Goal: Information Seeking & Learning: Find contact information

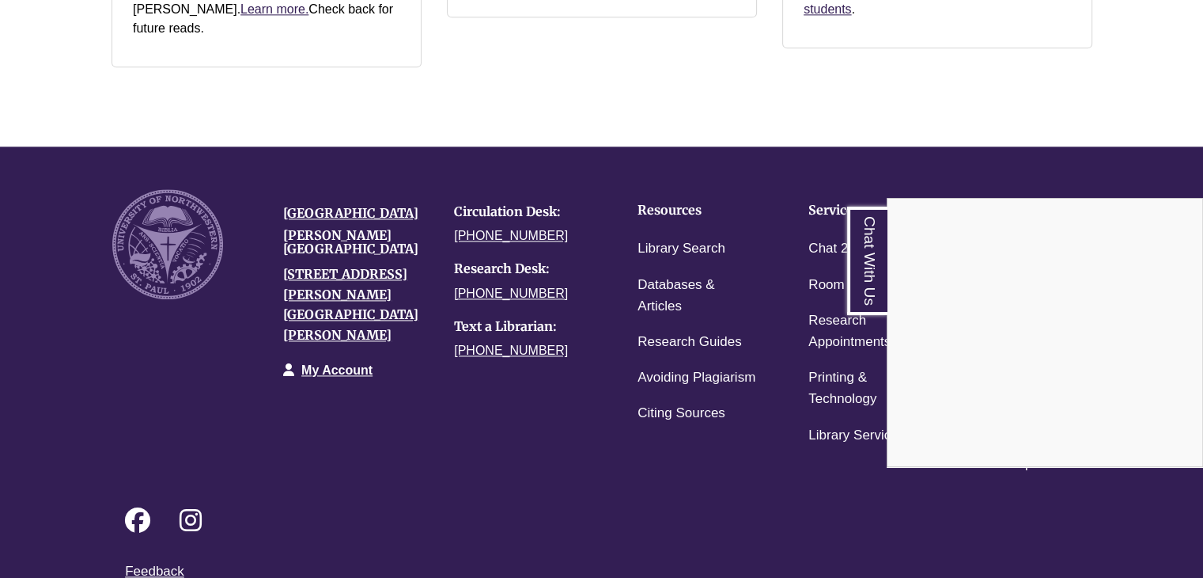
scroll to position [2222, 0]
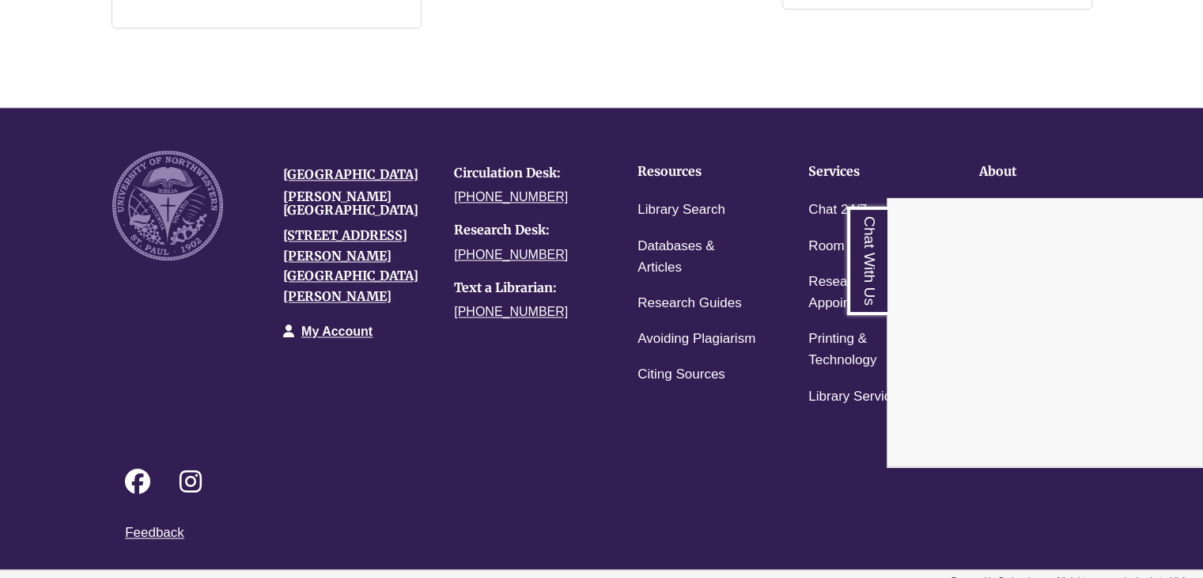
click at [728, 431] on div "Chat With Us" at bounding box center [601, 289] width 1203 height 578
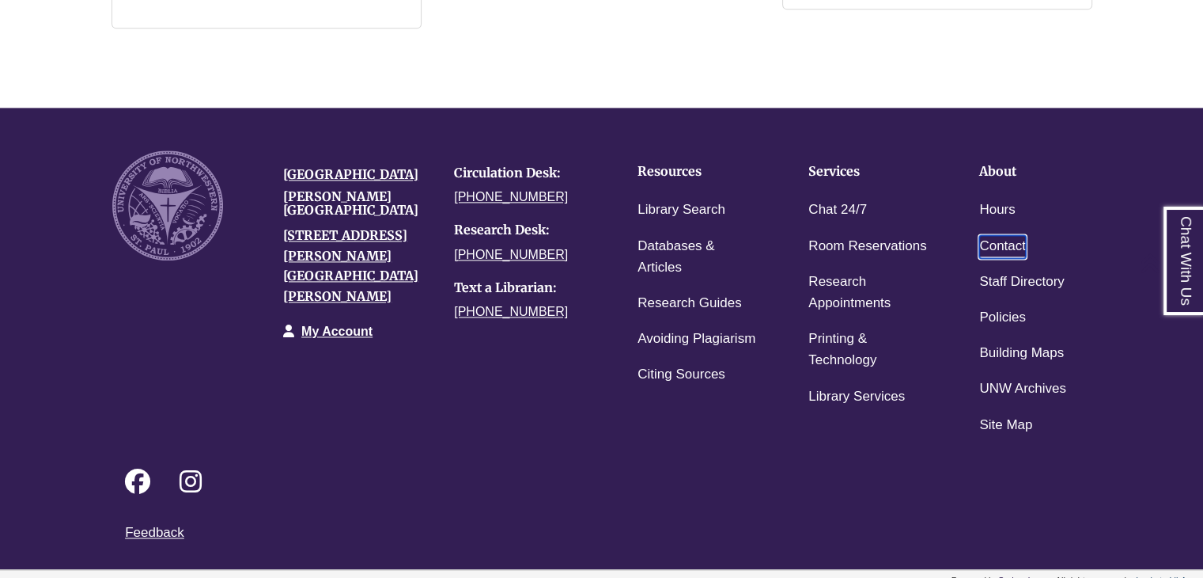
click at [1016, 235] on link "Contact" at bounding box center [1002, 246] width 47 height 23
click at [1013, 235] on link "Contact" at bounding box center [1002, 246] width 47 height 23
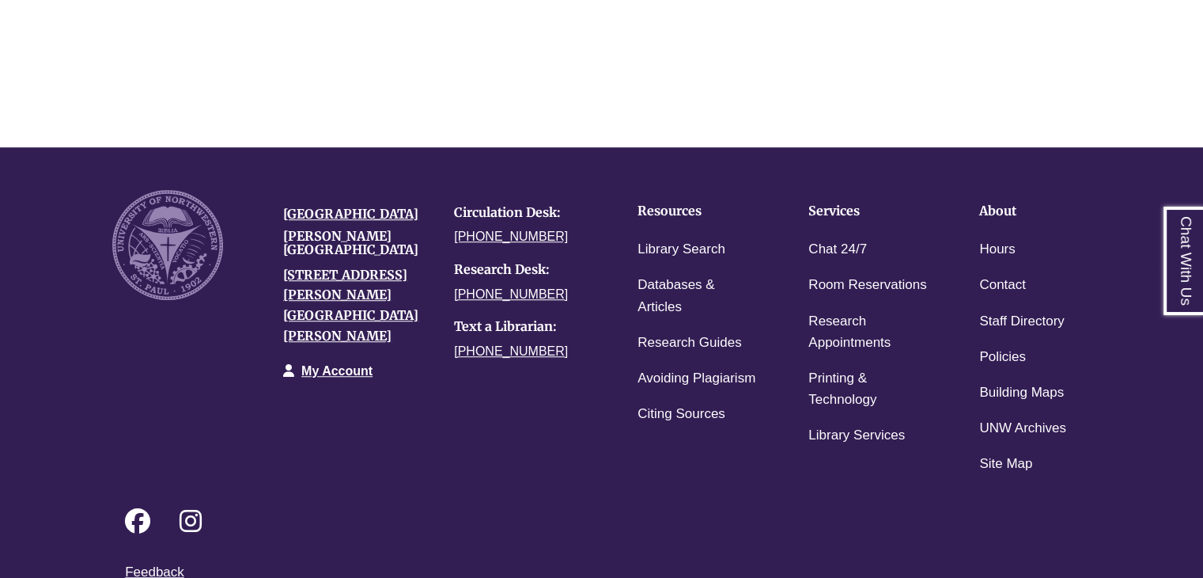
scroll to position [1172, 0]
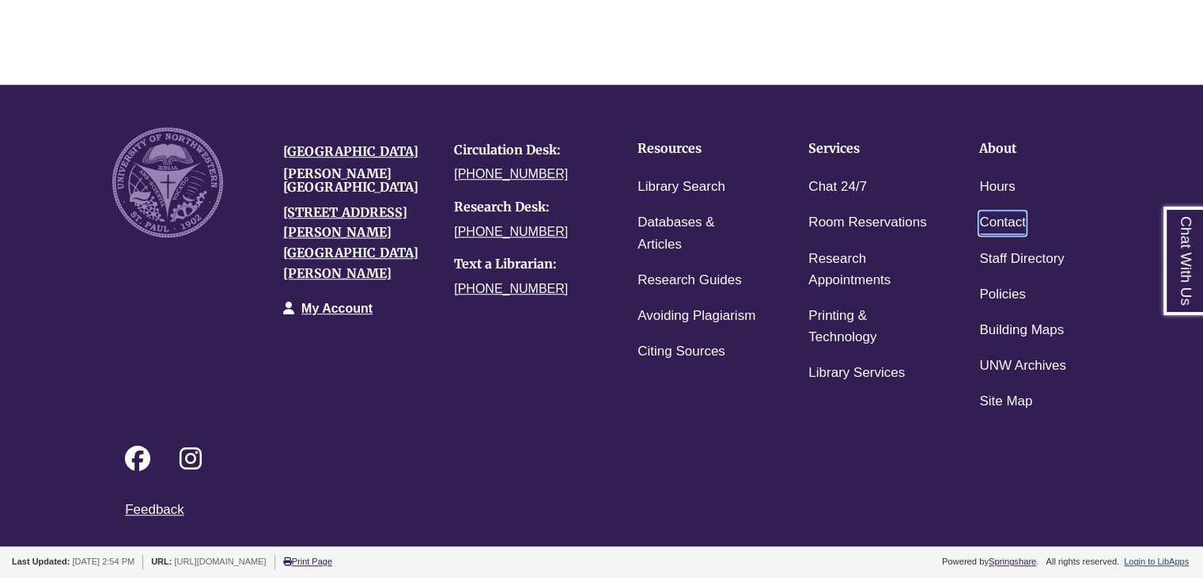
click at [989, 212] on link "Contact" at bounding box center [1002, 222] width 47 height 23
click at [992, 211] on link "Contact" at bounding box center [1002, 222] width 47 height 23
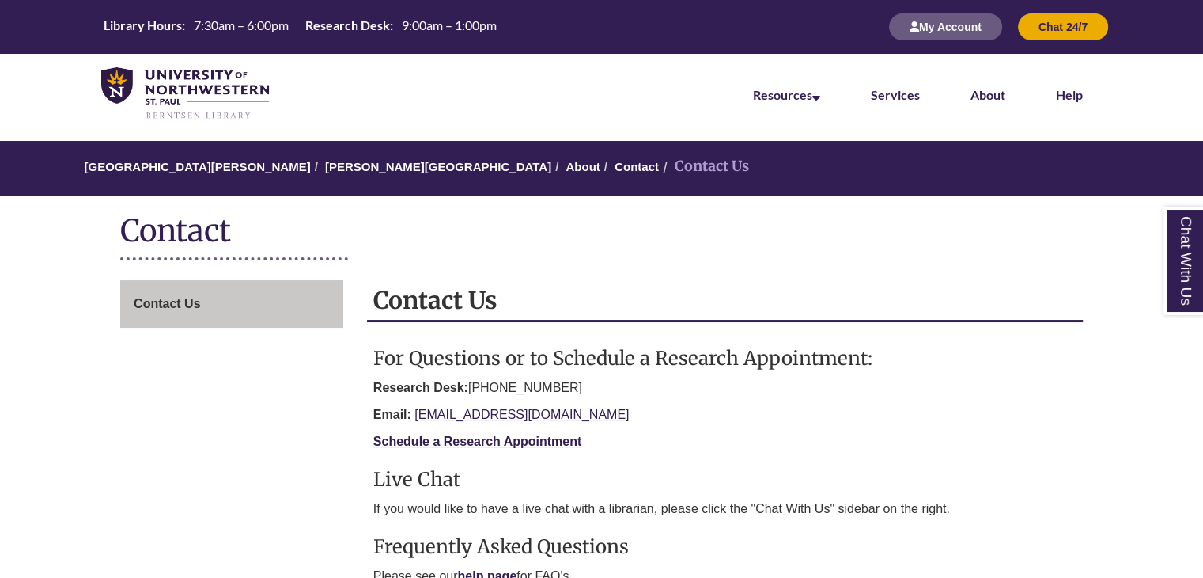
click at [659, 155] on li "Contact Us" at bounding box center [704, 166] width 90 height 23
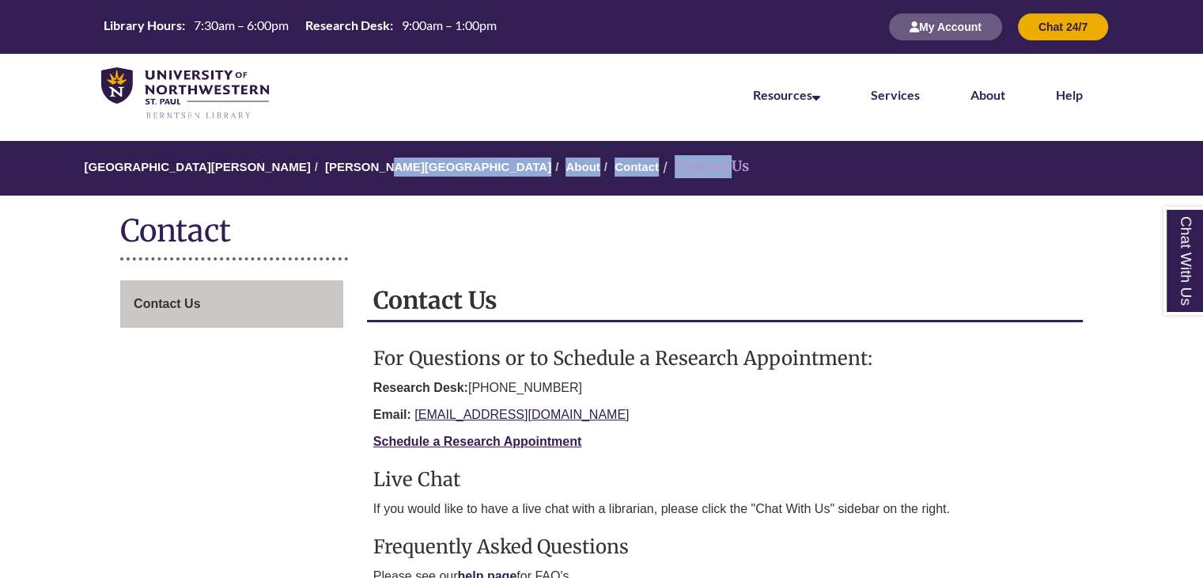
click at [659, 157] on li "Contact Us" at bounding box center [704, 166] width 90 height 23
click at [659, 160] on li "Contact Us" at bounding box center [704, 166] width 90 height 23
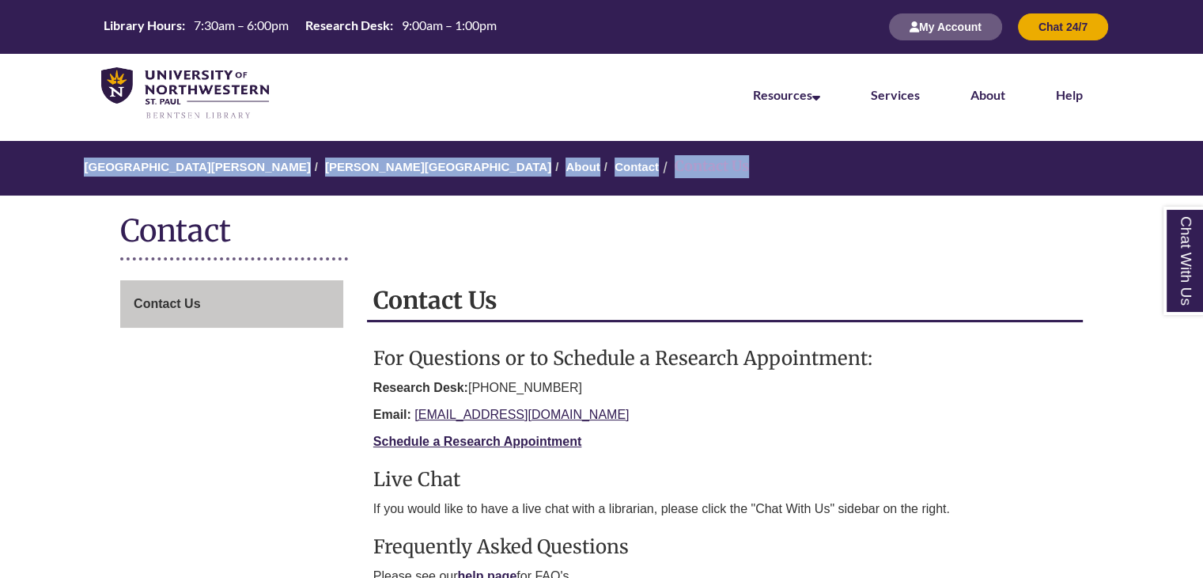
click at [659, 161] on li "Contact Us" at bounding box center [704, 166] width 90 height 23
click at [659, 162] on li "Contact Us" at bounding box center [704, 166] width 90 height 23
